Goal: Task Accomplishment & Management: Manage account settings

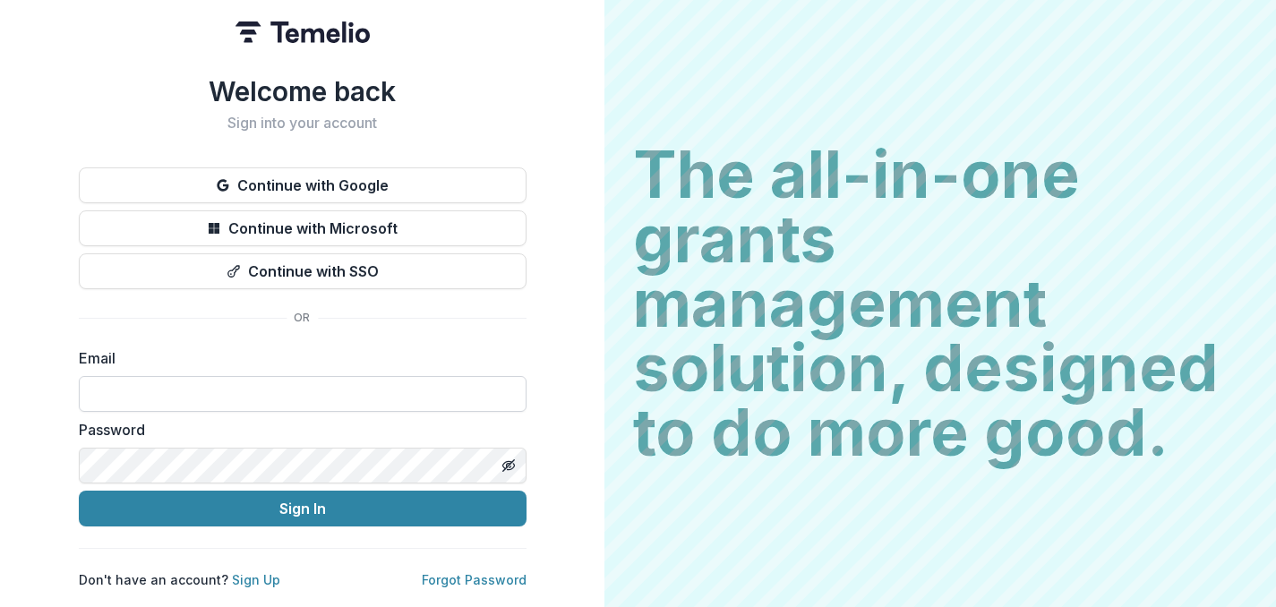
click at [250, 388] on input at bounding box center [303, 394] width 448 height 36
type input "**********"
click at [509, 458] on icon "Toggle password visibility" at bounding box center [508, 465] width 14 height 14
click at [426, 382] on input "**********" at bounding box center [303, 394] width 448 height 36
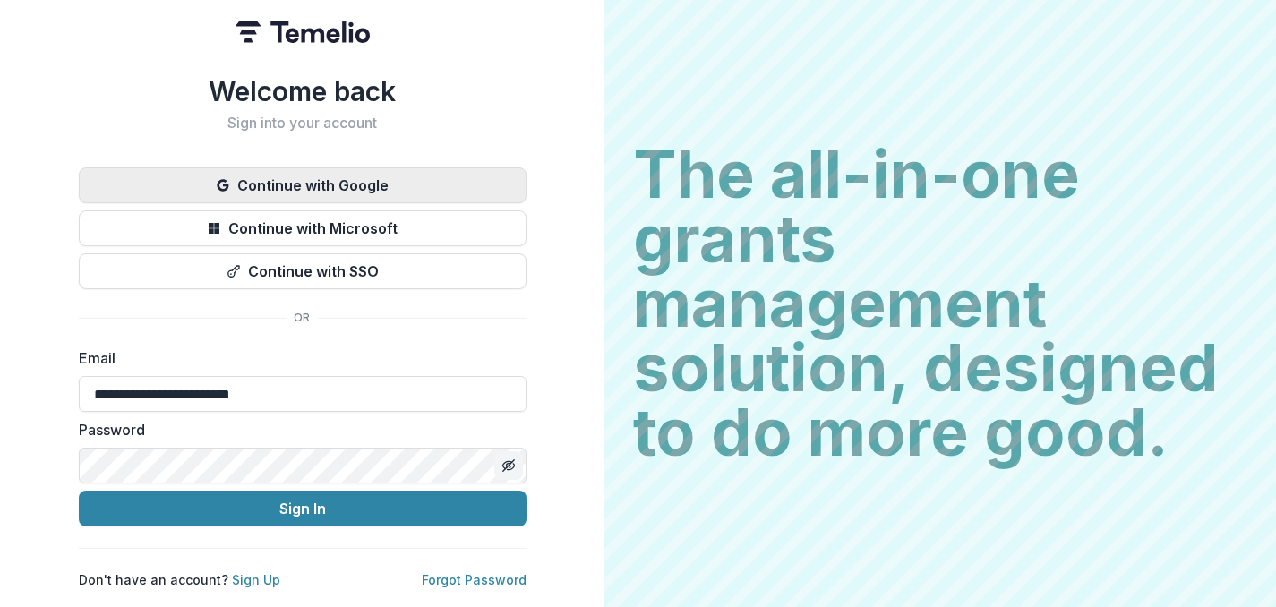
click at [359, 177] on button "Continue with Google" at bounding box center [303, 185] width 448 height 36
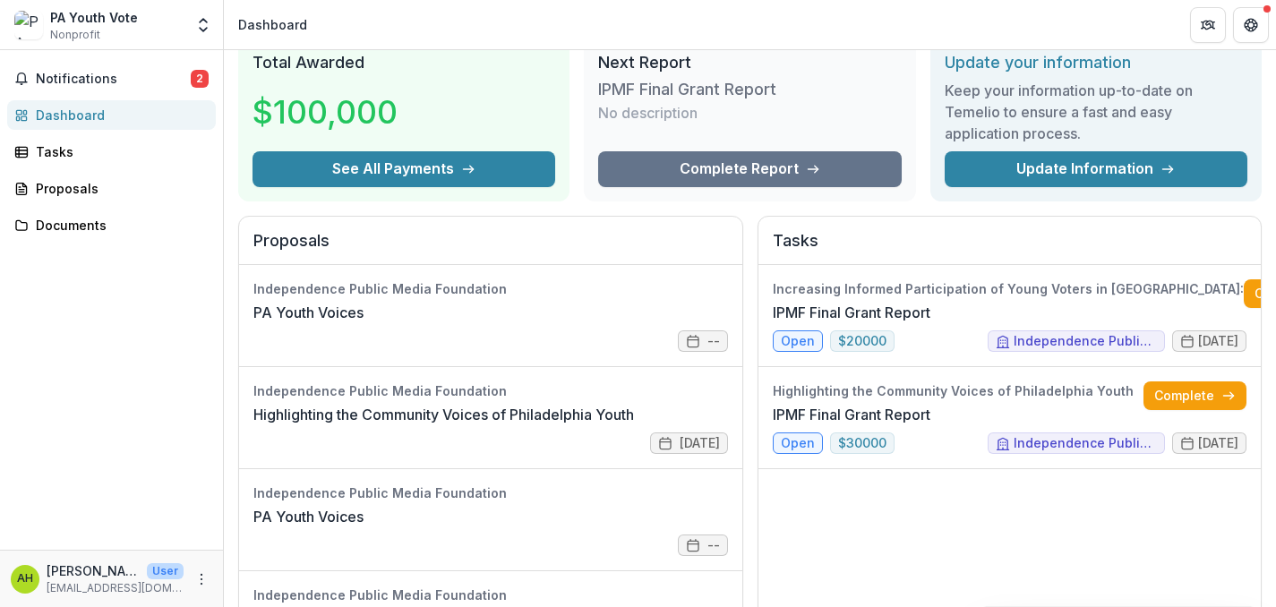
scroll to position [68, 0]
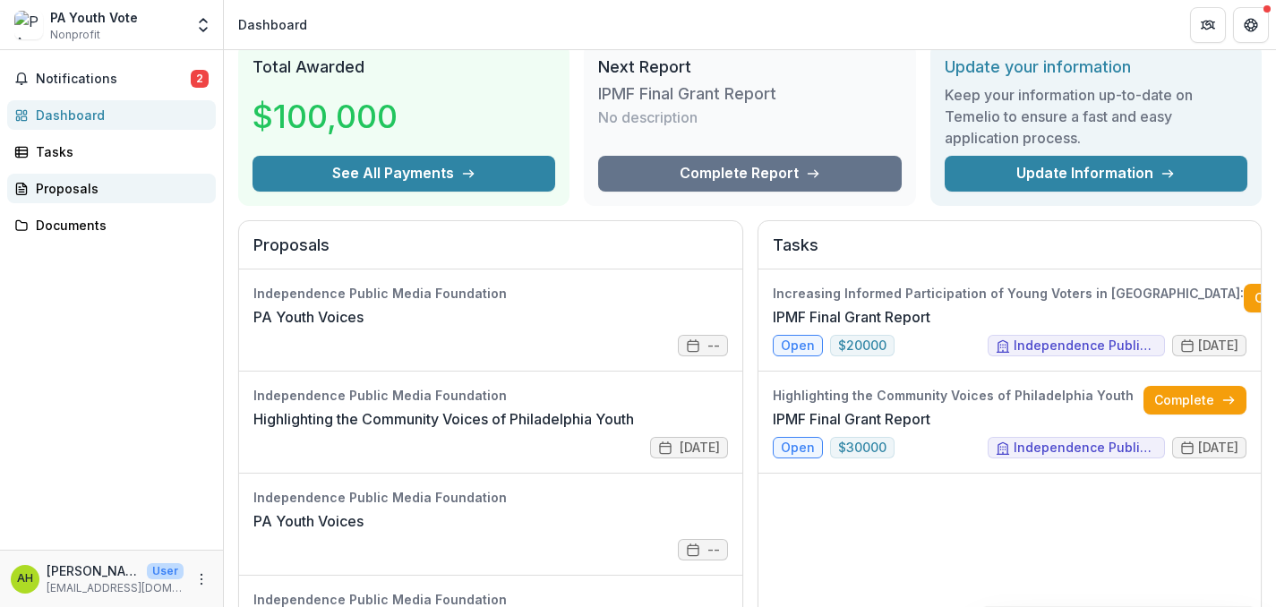
click at [133, 189] on div "Proposals" at bounding box center [119, 188] width 166 height 19
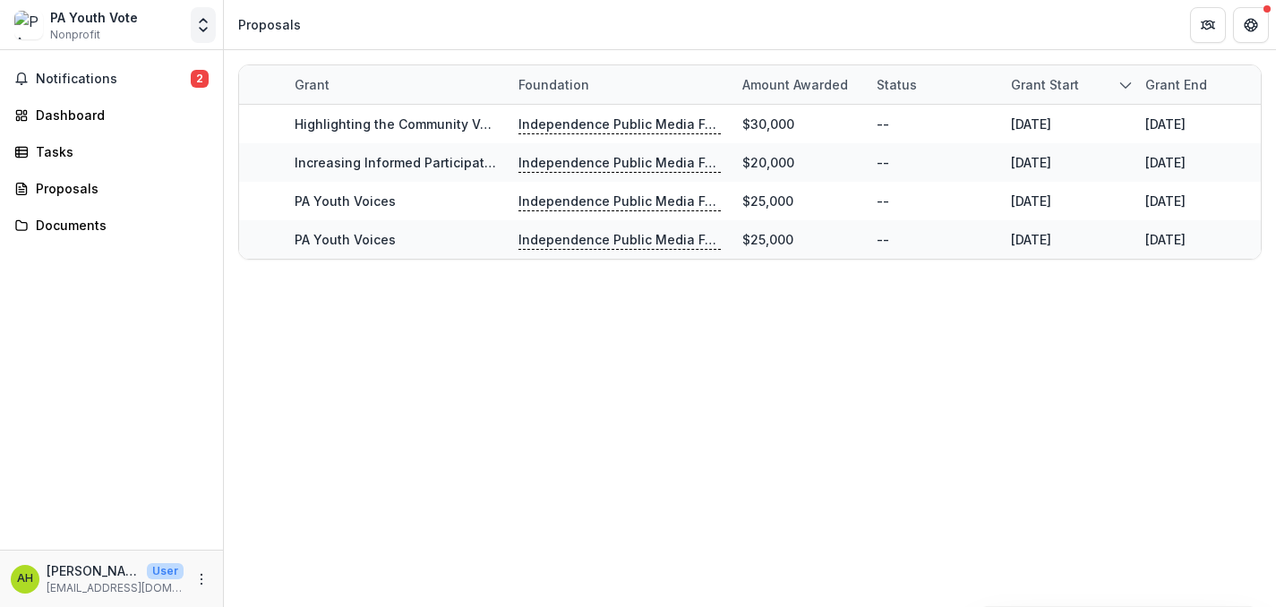
click at [204, 30] on icon "Open entity switcher" at bounding box center [203, 25] width 18 height 18
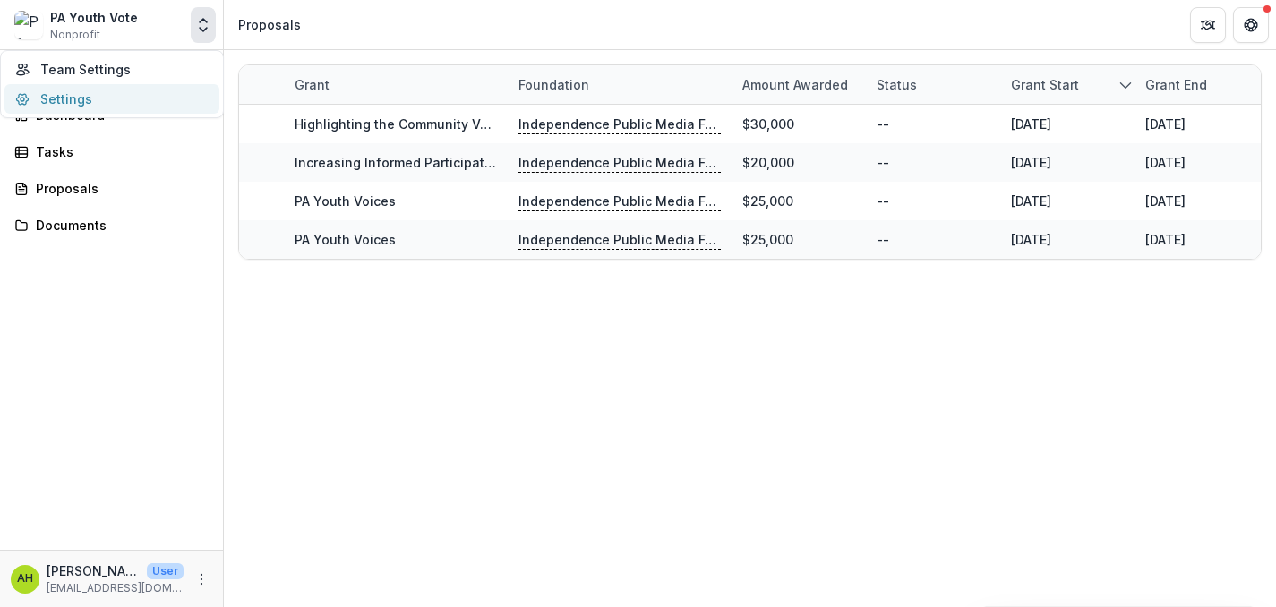
click at [171, 100] on link "Settings" at bounding box center [111, 99] width 215 height 30
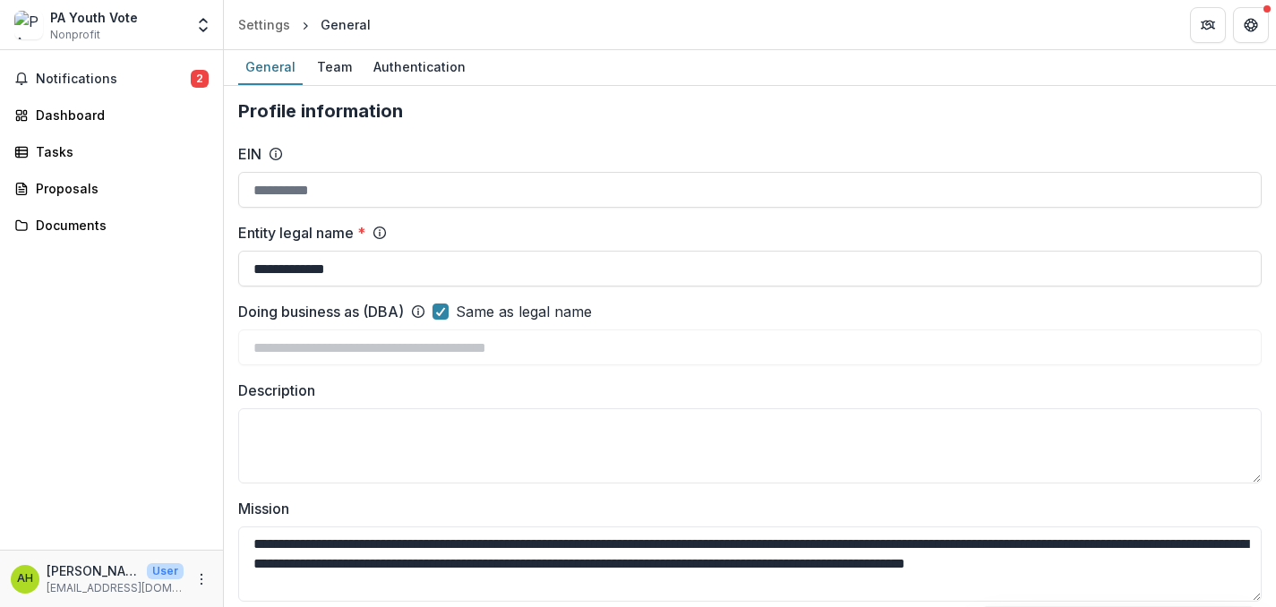
type input "**********"
click at [1253, 18] on icon "Get Help" at bounding box center [1251, 25] width 14 height 14
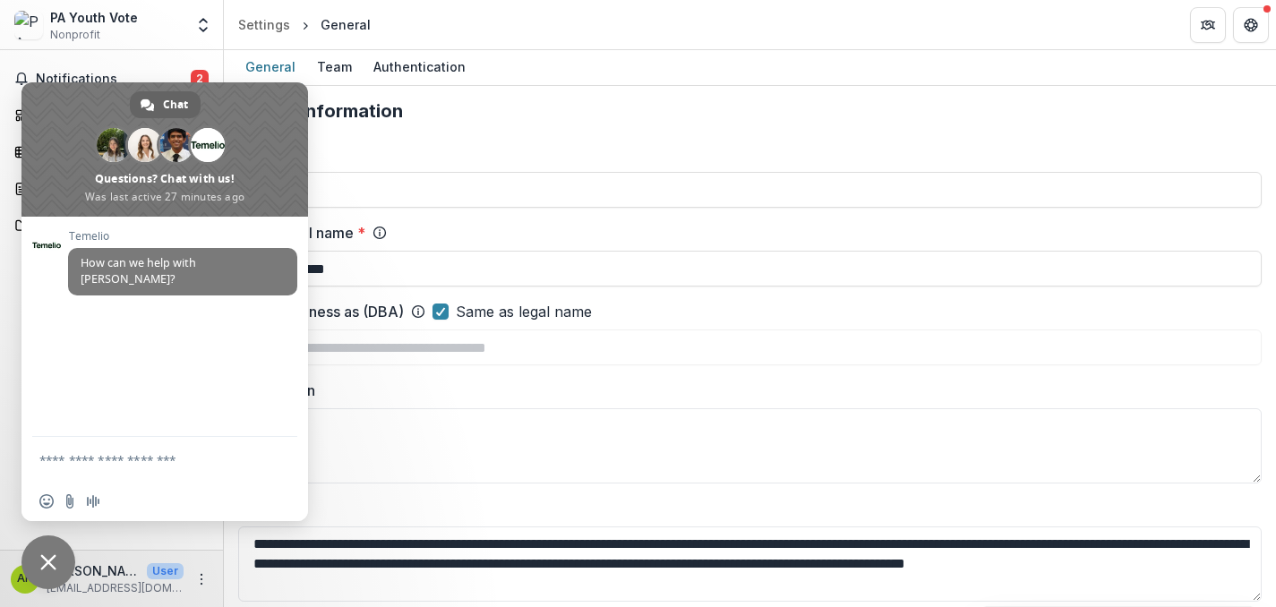
click at [50, 557] on span "Close chat" at bounding box center [48, 562] width 16 height 16
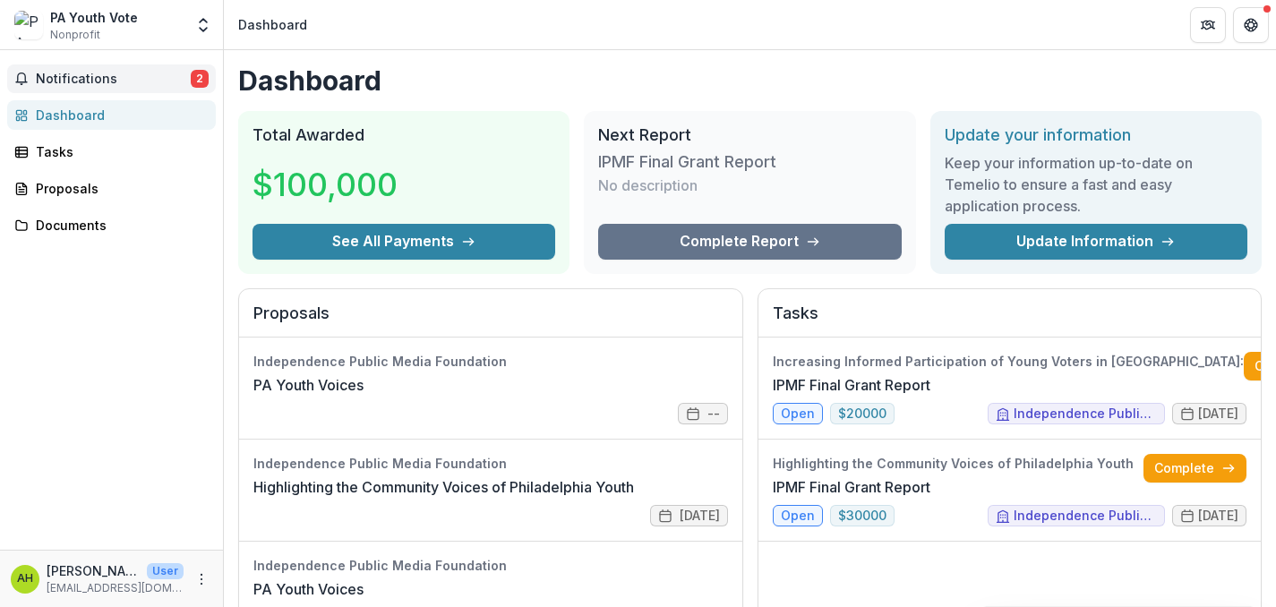
click at [201, 79] on span "2" at bounding box center [200, 79] width 18 height 18
click at [765, 75] on h1 "Dashboard" at bounding box center [749, 80] width 1023 height 32
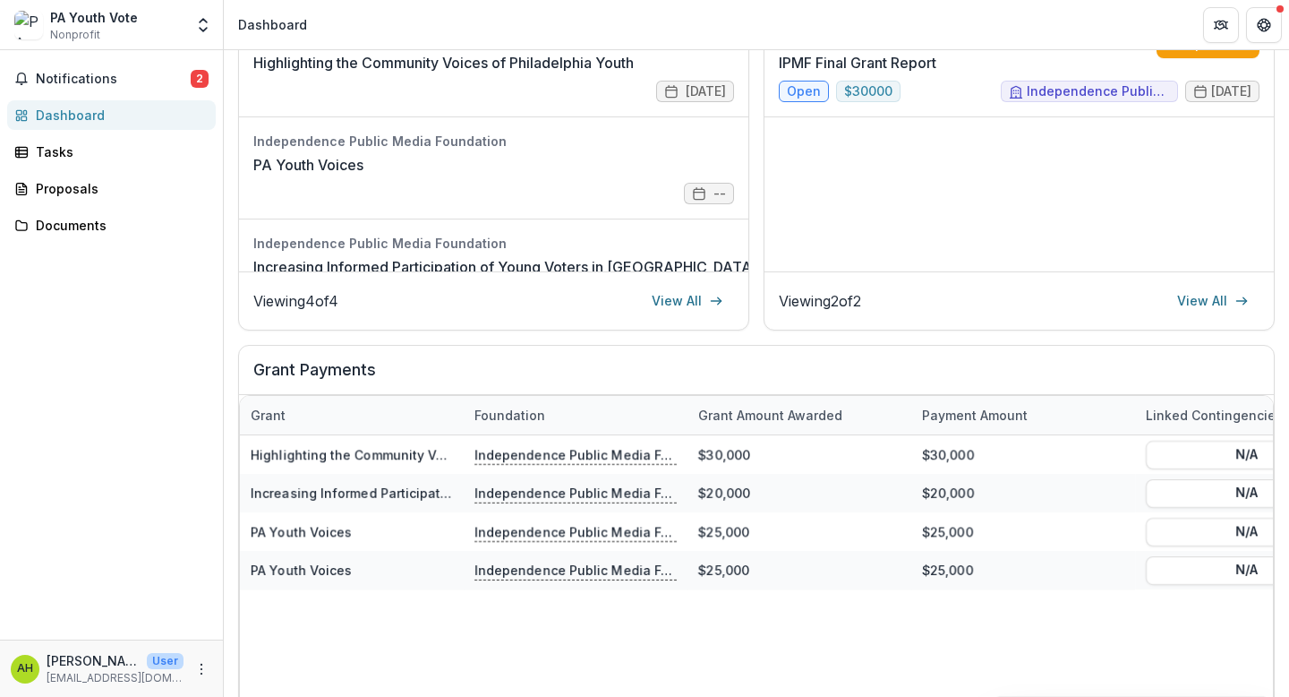
scroll to position [547, 0]
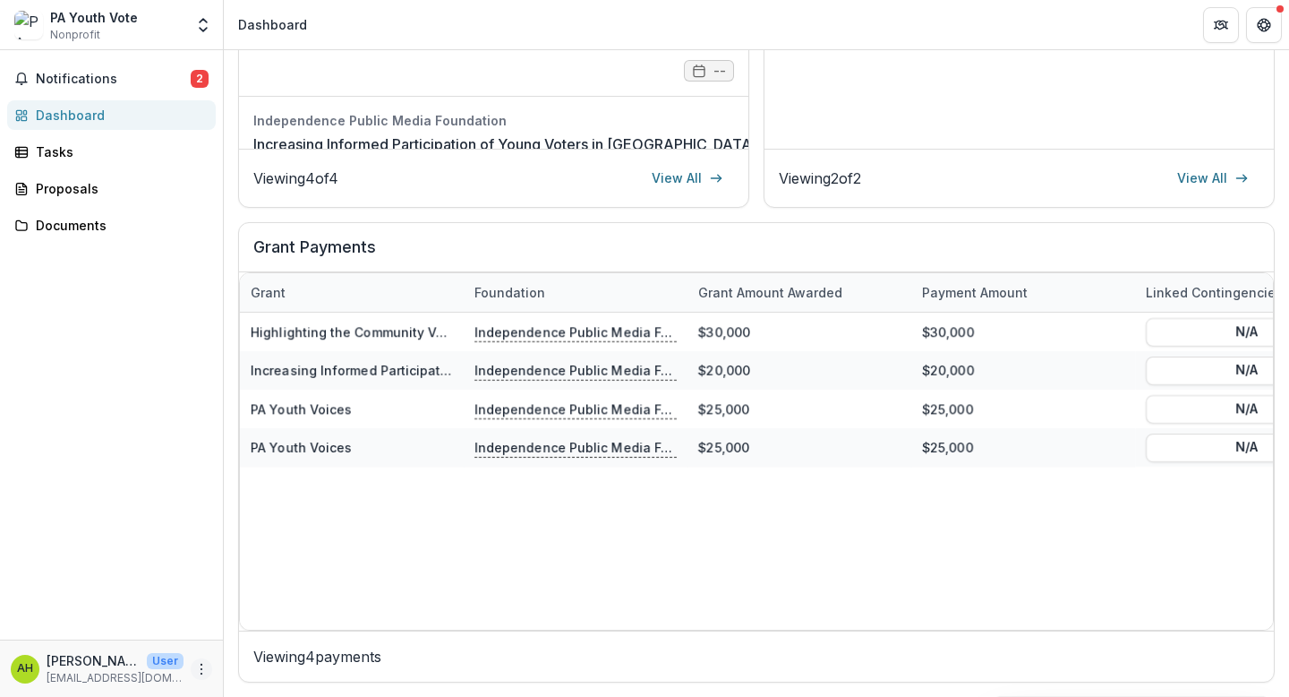
click at [204, 606] on icon "More" at bounding box center [201, 669] width 14 height 14
click at [272, 606] on link "Settings" at bounding box center [320, 631] width 192 height 30
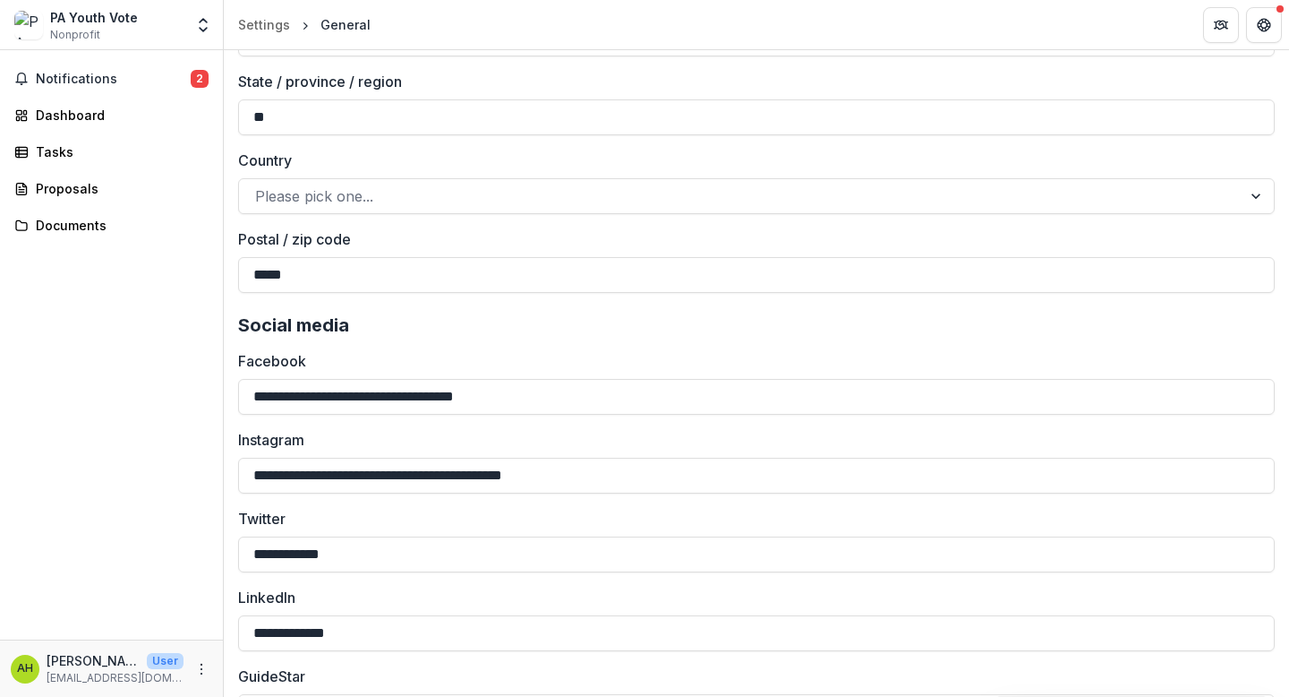
scroll to position [3366, 0]
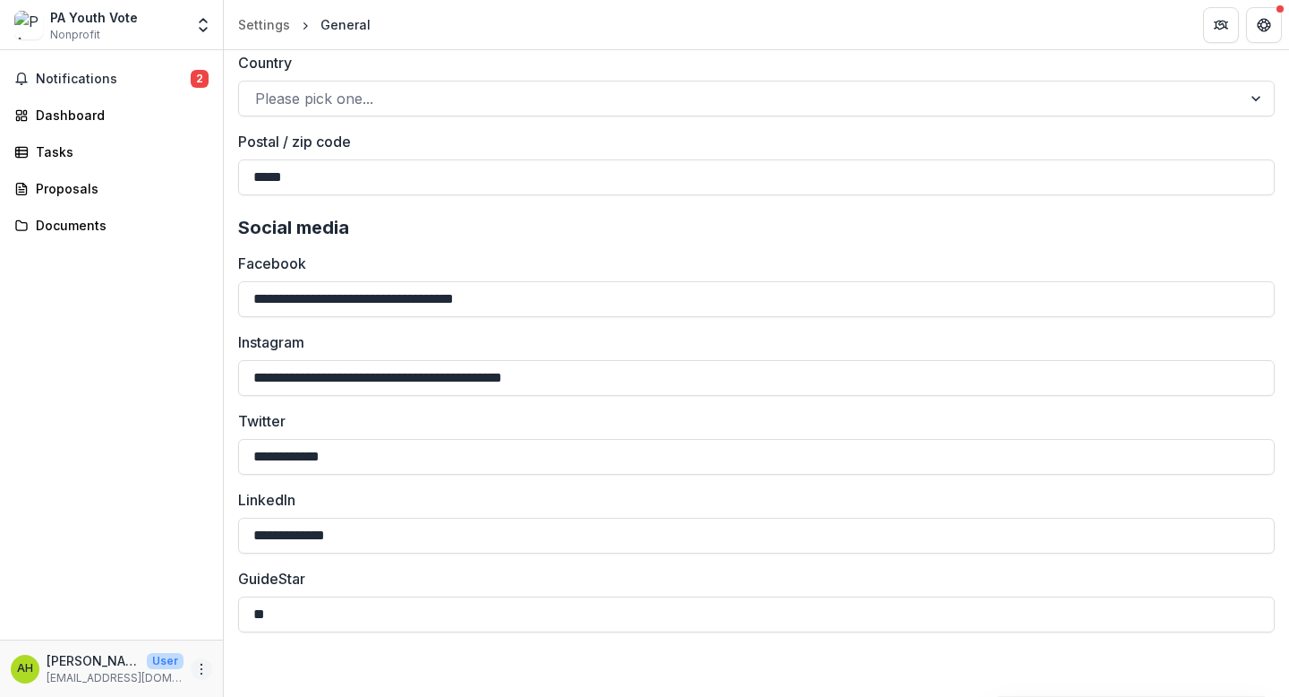
click at [204, 606] on icon "More" at bounding box center [201, 669] width 14 height 14
click at [276, 606] on button "Logout" at bounding box center [320, 661] width 192 height 30
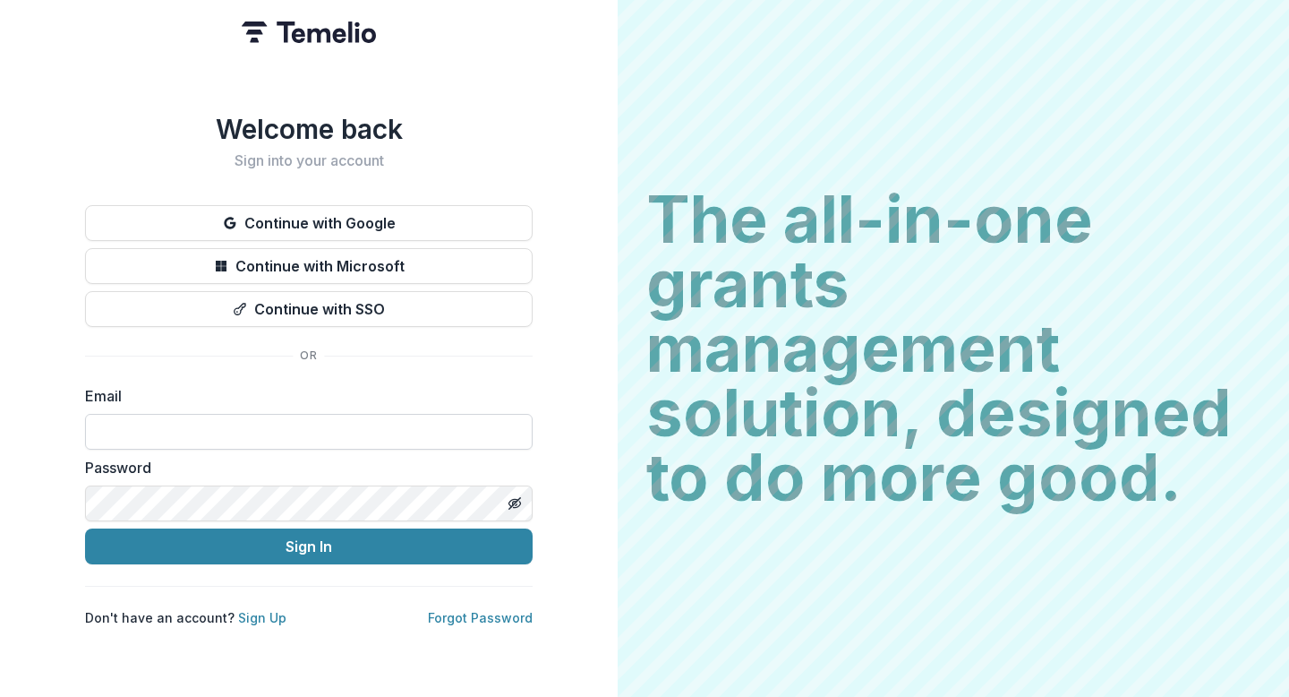
click at [284, 432] on input at bounding box center [309, 432] width 448 height 36
type input "**********"
click at [512, 156] on h2 "Sign into your account" at bounding box center [309, 160] width 448 height 17
click at [513, 506] on icon "Toggle password visibility" at bounding box center [515, 503] width 14 height 14
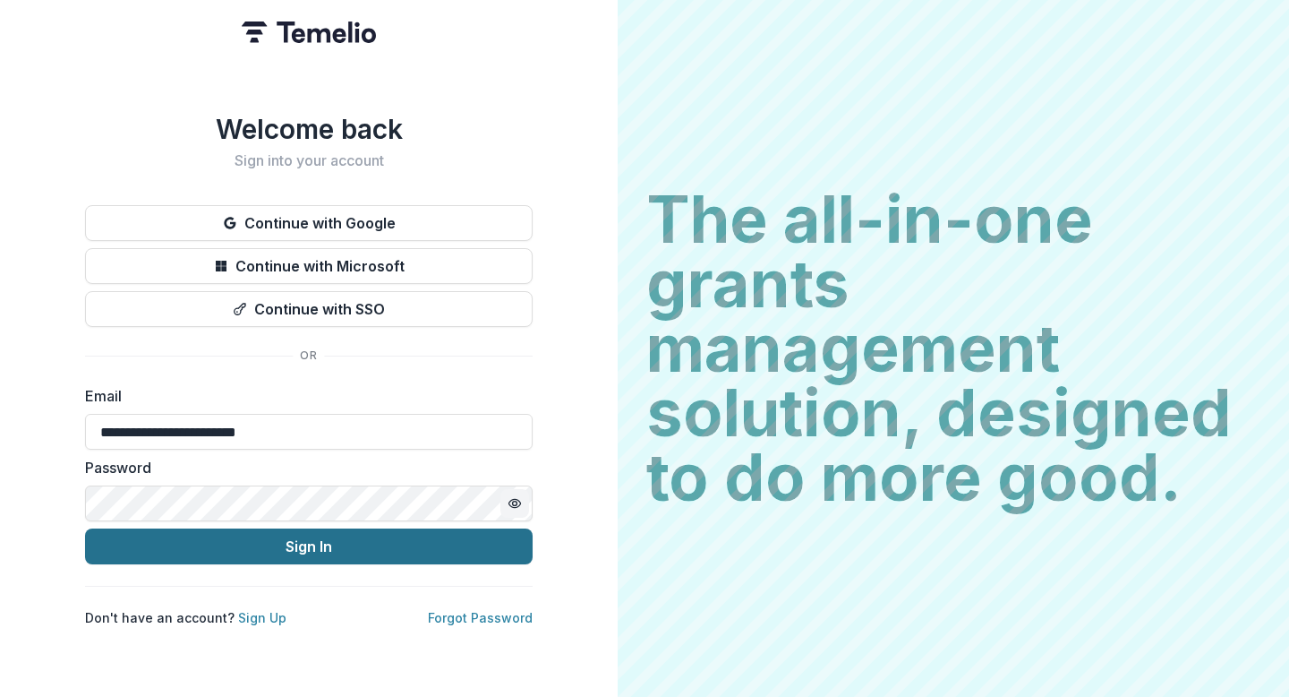
click at [350, 546] on button "Sign In" at bounding box center [309, 546] width 448 height 36
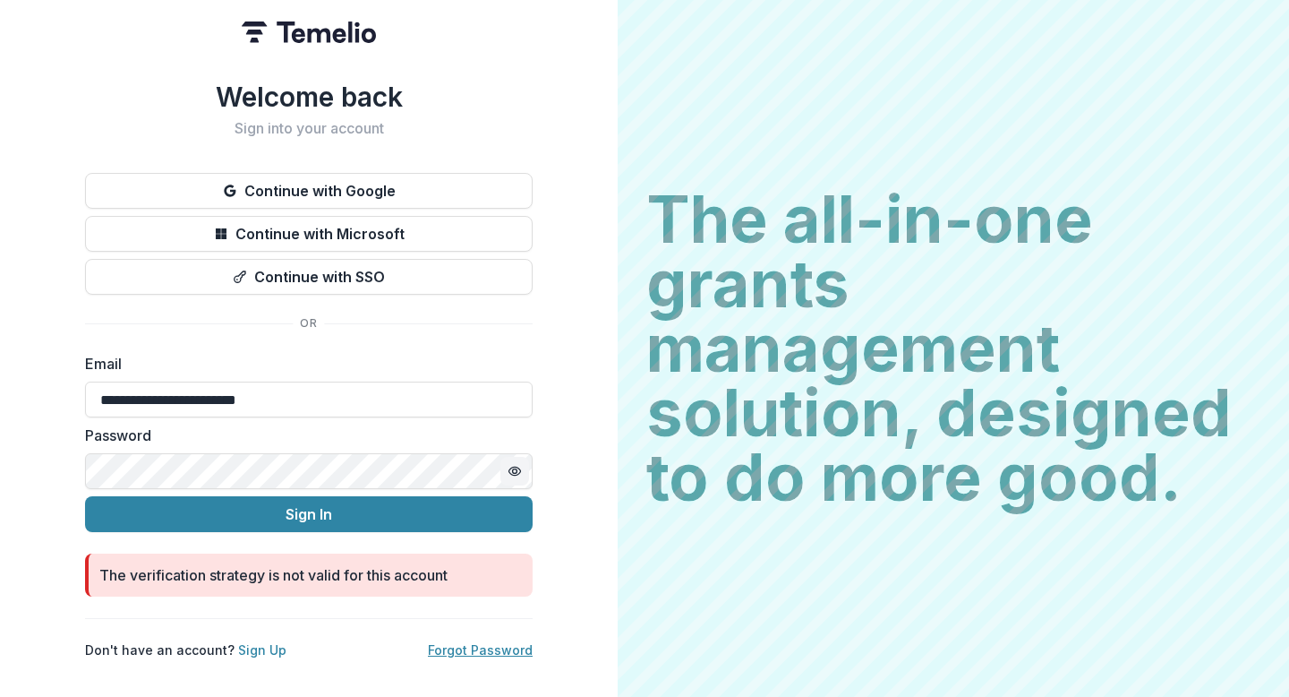
click at [477, 606] on link "Forgot Password" at bounding box center [480, 649] width 105 height 15
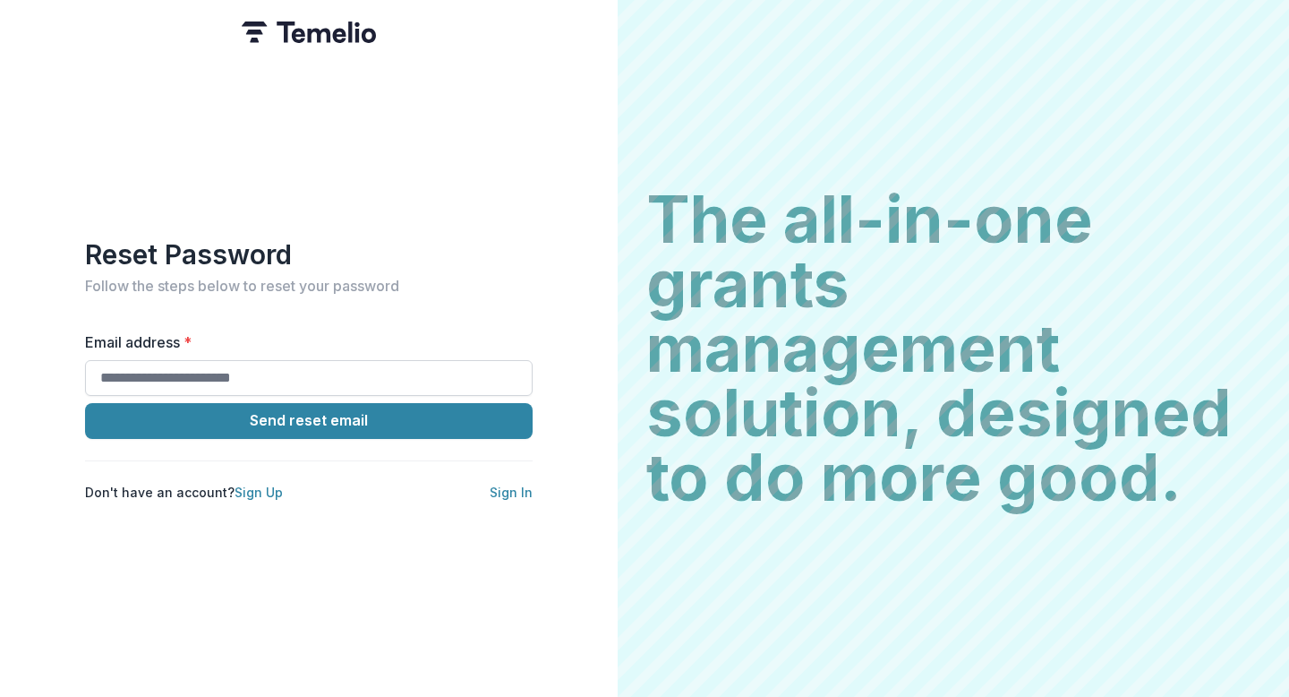
click at [405, 375] on input "Email address *" at bounding box center [309, 378] width 448 height 36
type input "**********"
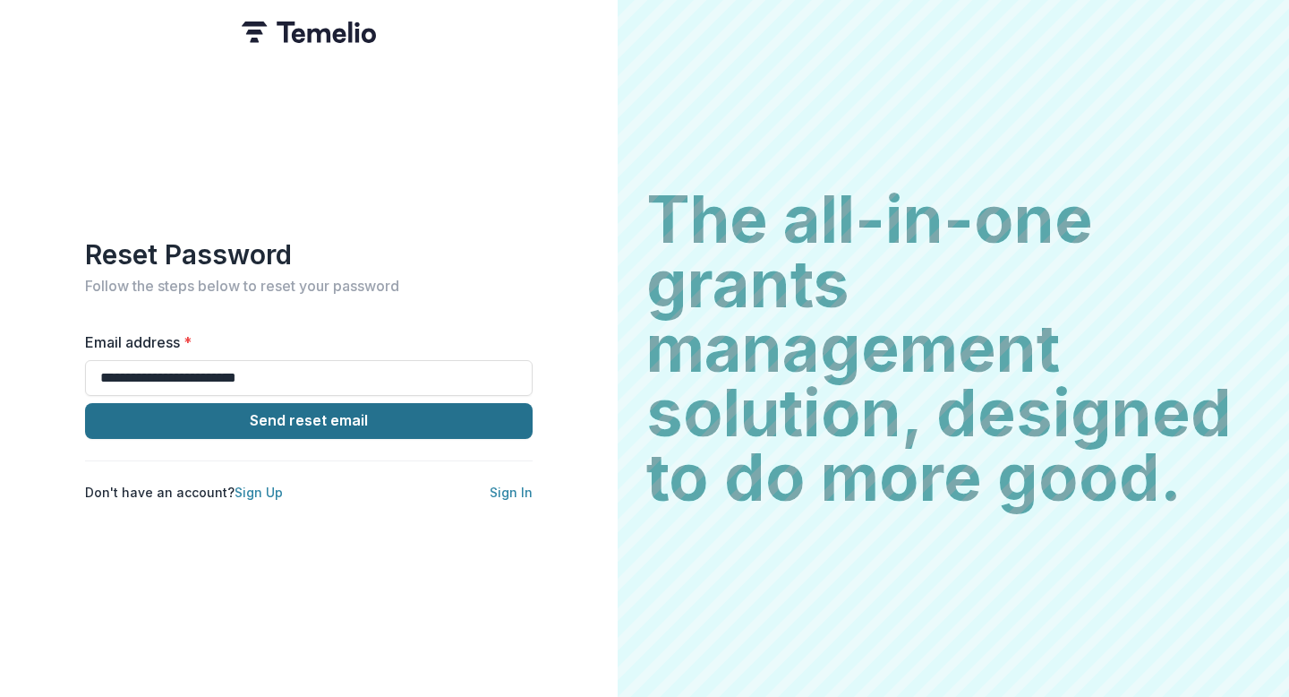
click at [314, 424] on button "Send reset email" at bounding box center [309, 421] width 448 height 36
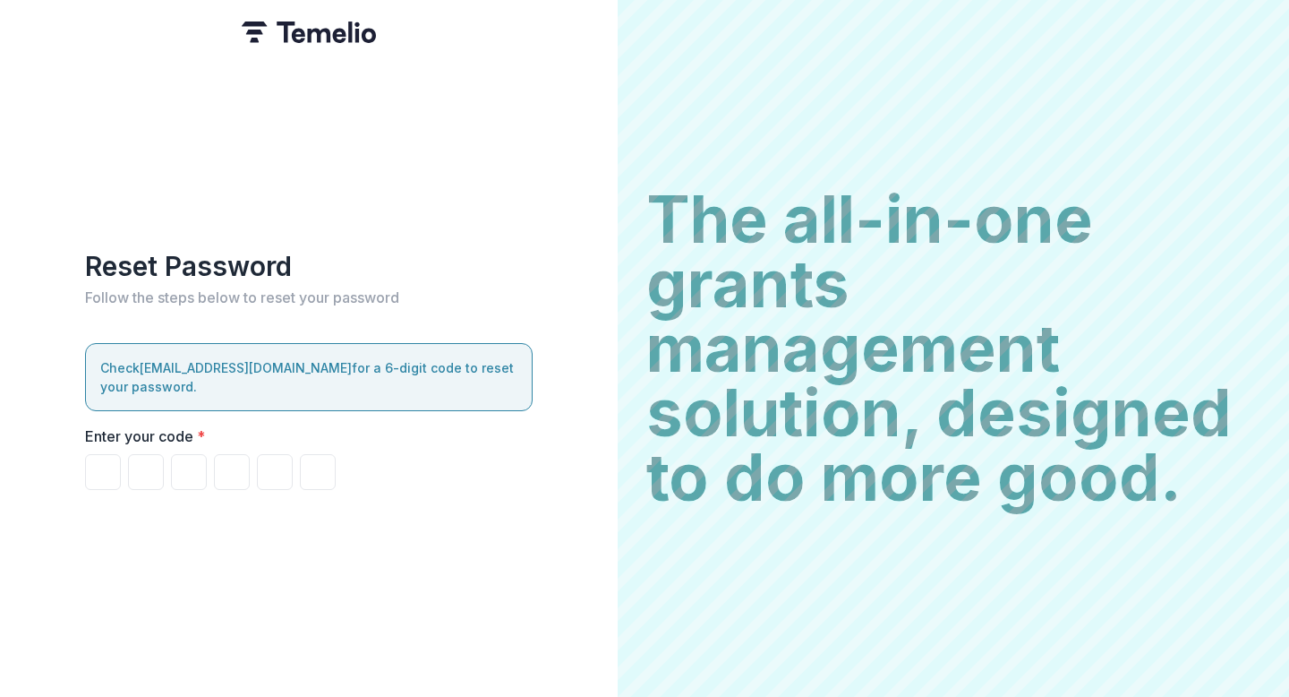
type input "*"
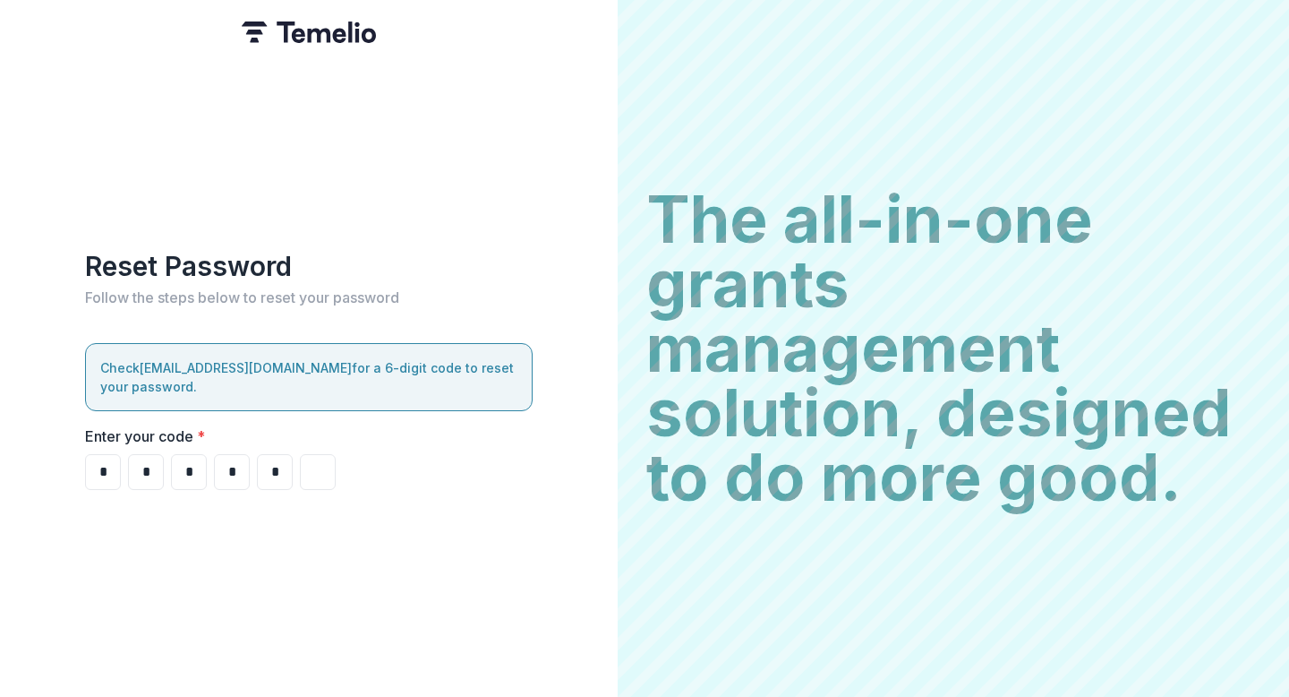
type input "*"
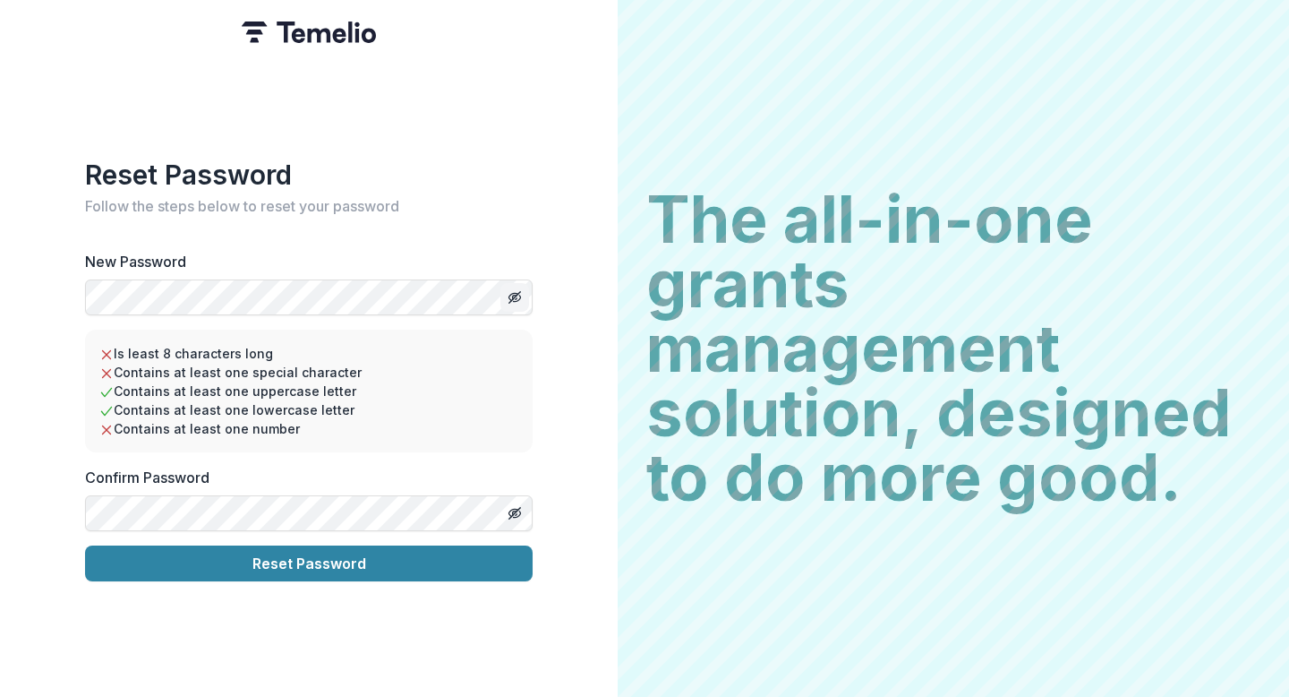
click at [519, 291] on icon "Toggle password visibility" at bounding box center [515, 297] width 14 height 14
click at [525, 505] on button "Toggle password visibility" at bounding box center [514, 513] width 29 height 29
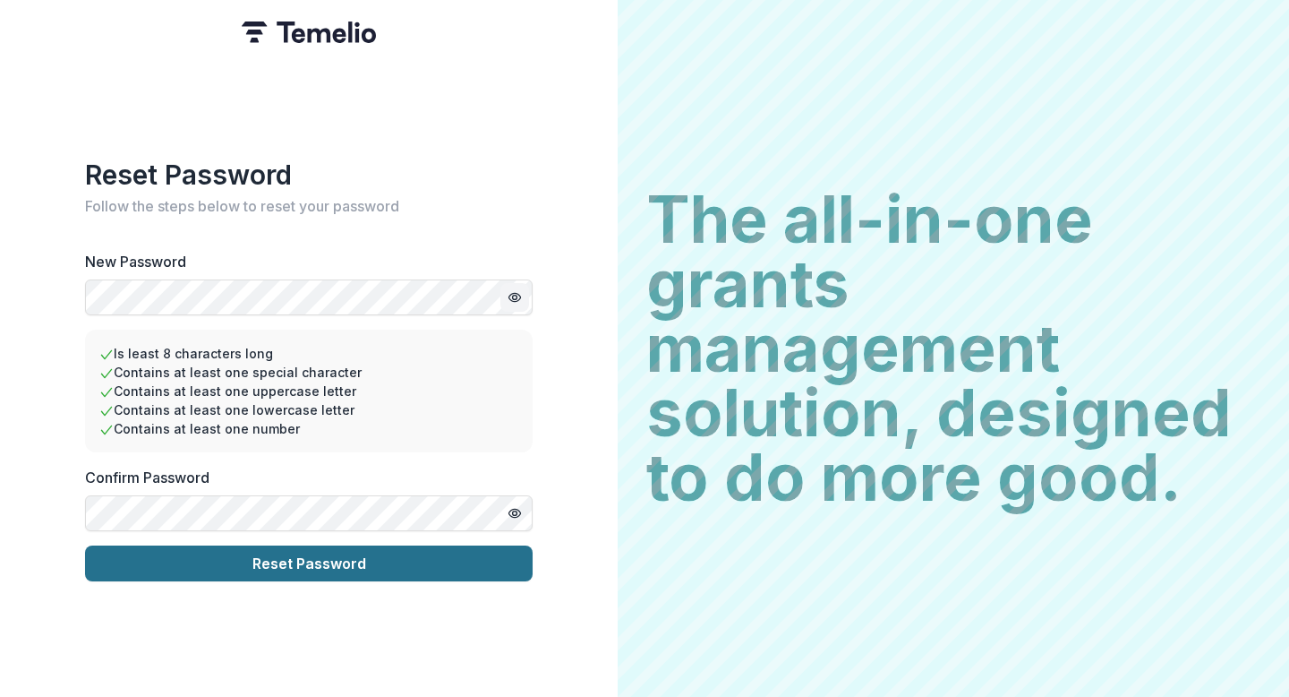
click at [331, 565] on button "Reset Password" at bounding box center [309, 563] width 448 height 36
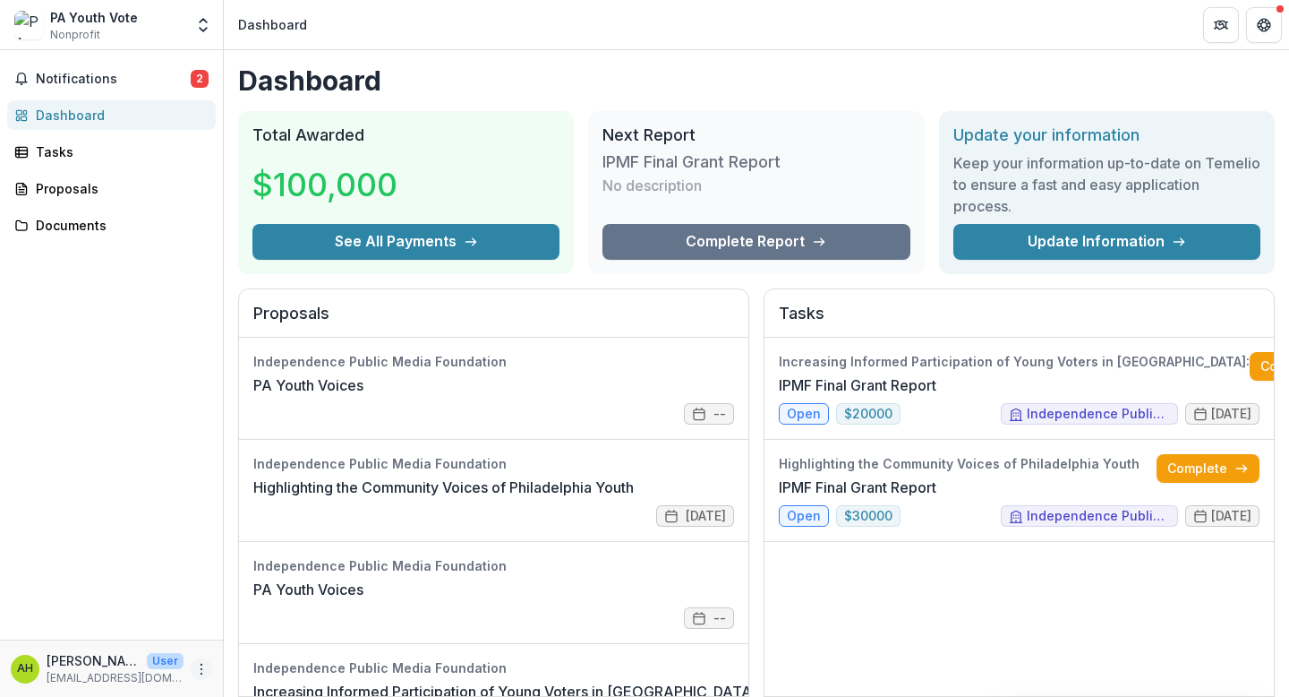
click at [204, 667] on icon "More" at bounding box center [201, 669] width 14 height 14
click at [257, 662] on button "Logout" at bounding box center [320, 661] width 192 height 30
